Goal: Navigation & Orientation: Find specific page/section

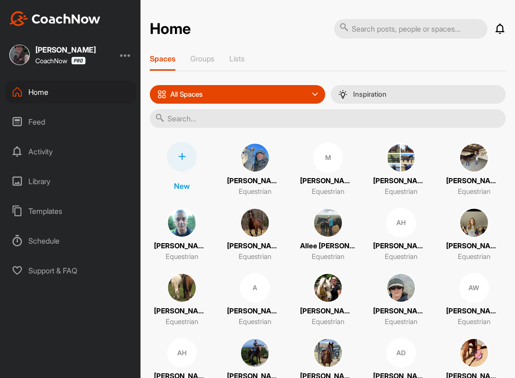
click at [473, 220] on img at bounding box center [474, 223] width 30 height 30
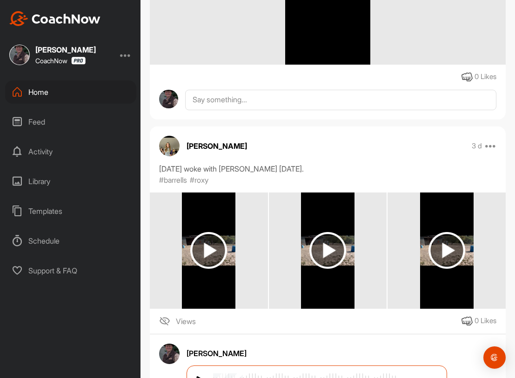
scroll to position [323, 0]
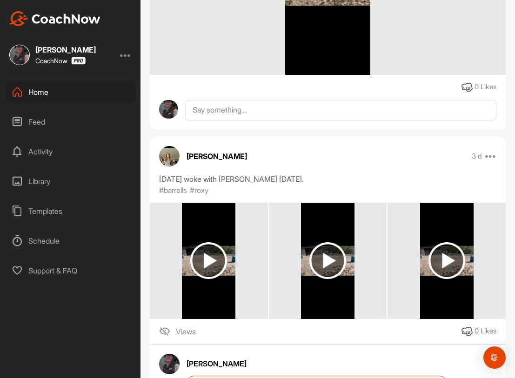
click at [28, 122] on div "Feed" at bounding box center [70, 121] width 131 height 23
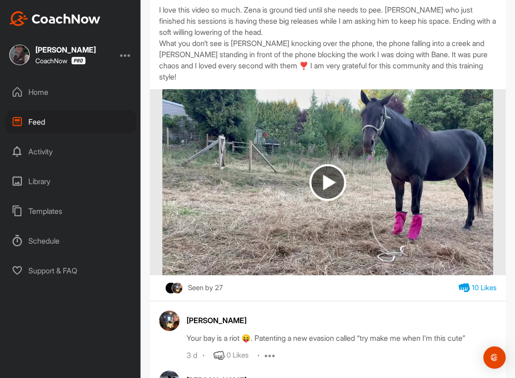
scroll to position [2055, 0]
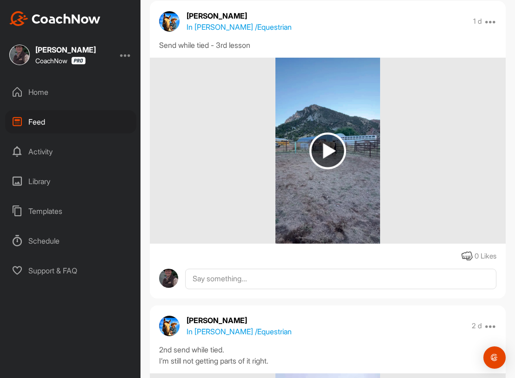
click at [41, 153] on div "Activity" at bounding box center [70, 151] width 131 height 23
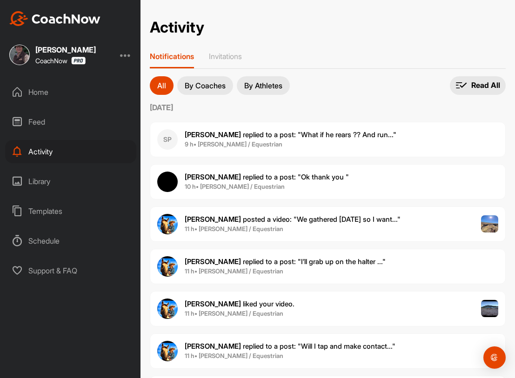
click at [30, 92] on div "Home" at bounding box center [70, 92] width 131 height 23
